Goal: Navigation & Orientation: Find specific page/section

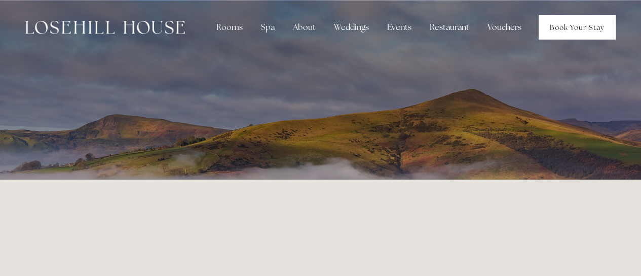
click at [565, 29] on link "Book Your Stay" at bounding box center [576, 27] width 77 height 24
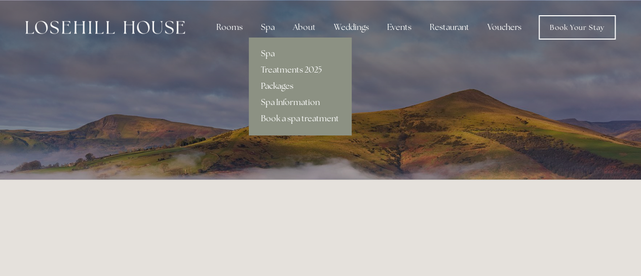
click at [281, 89] on link "Packages" at bounding box center [300, 86] width 102 height 16
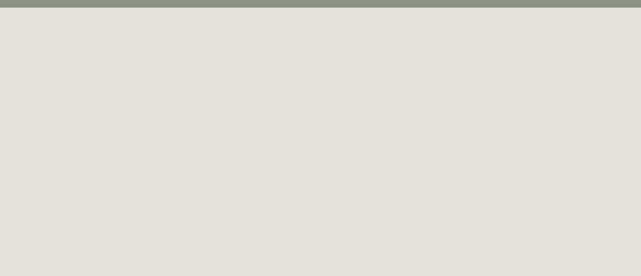
scroll to position [55, 0]
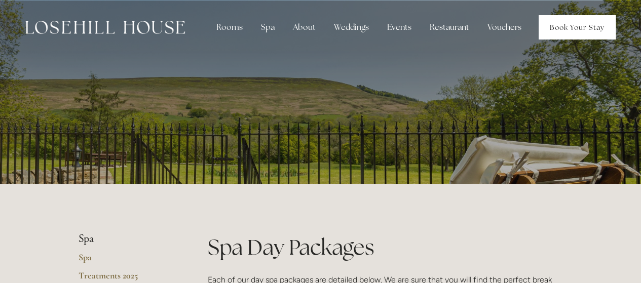
click at [556, 31] on link "Book Your Stay" at bounding box center [576, 27] width 77 height 24
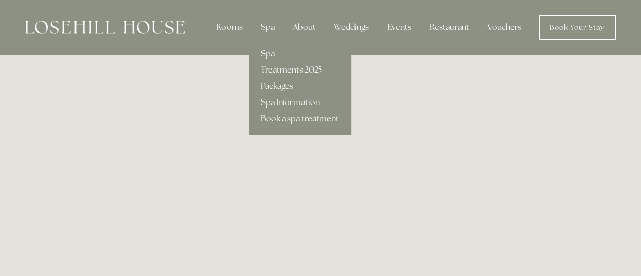
click at [269, 29] on div "Spa" at bounding box center [268, 27] width 30 height 20
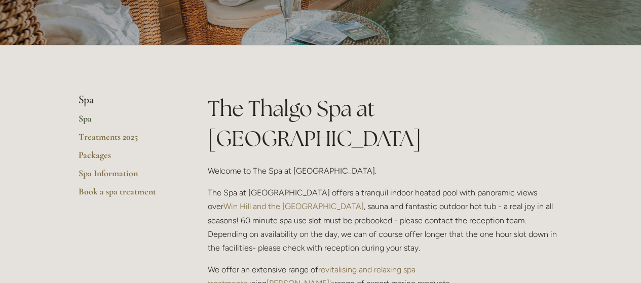
scroll to position [143, 0]
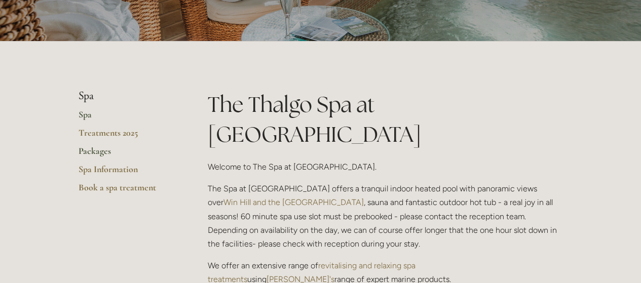
click at [100, 148] on link "Packages" at bounding box center [127, 154] width 97 height 18
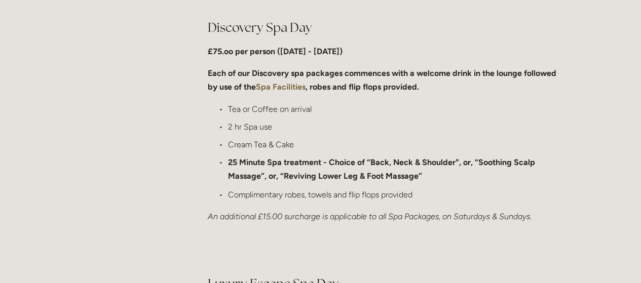
scroll to position [758, 0]
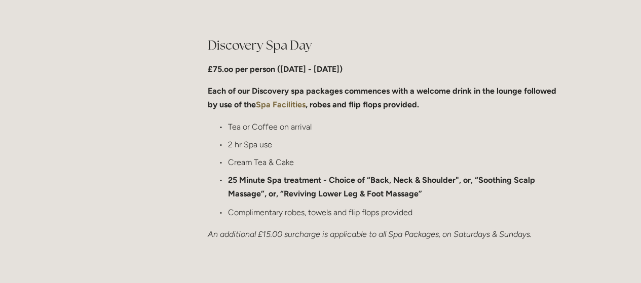
click at [449, 134] on p "Tea or Coffee on arrival" at bounding box center [395, 127] width 335 height 14
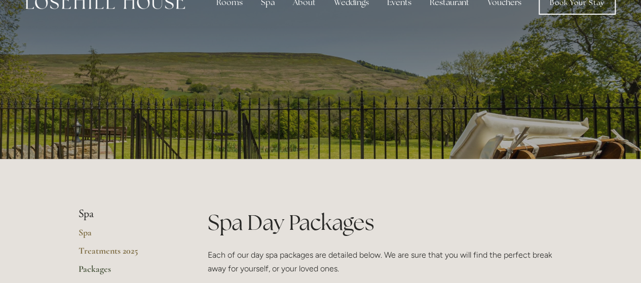
scroll to position [0, 0]
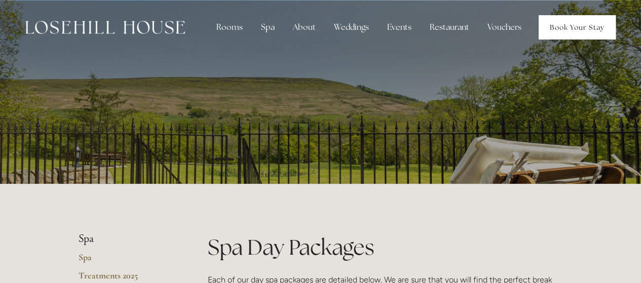
click at [571, 27] on link "Book Your Stay" at bounding box center [576, 27] width 77 height 24
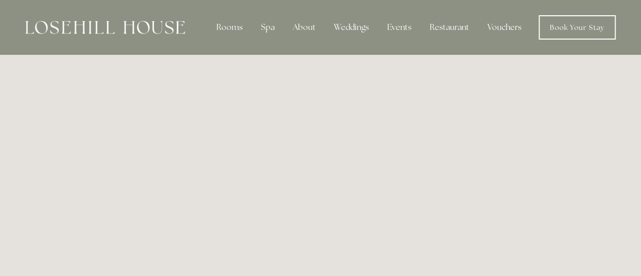
click at [506, 27] on link "Vouchers" at bounding box center [504, 27] width 50 height 20
